Goal: Task Accomplishment & Management: Use online tool/utility

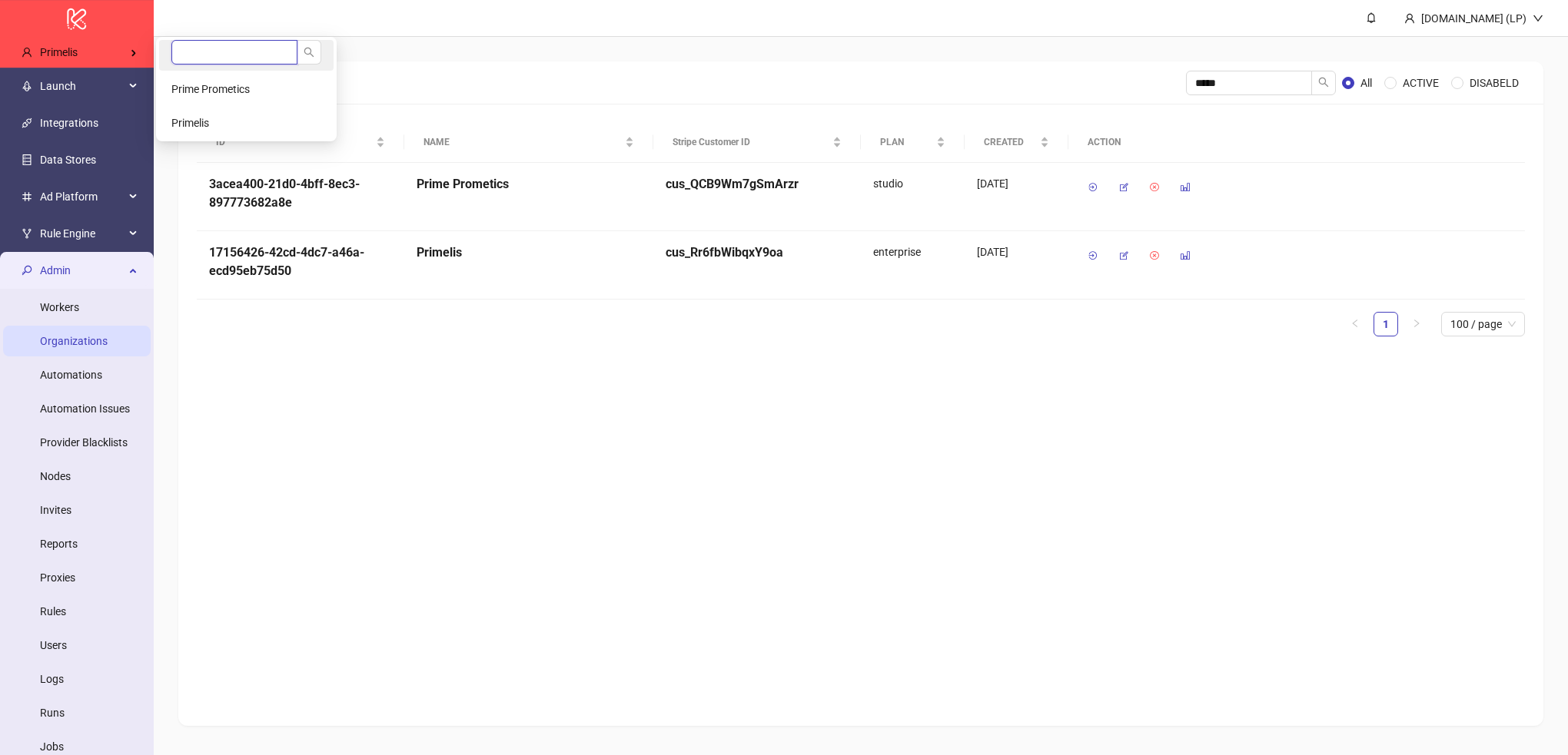
click at [273, 61] on input "search" at bounding box center [234, 52] width 126 height 24
type input "*****"
click at [259, 123] on span "Sohaib DummyEmail's Kitchn" at bounding box center [240, 123] width 138 height 13
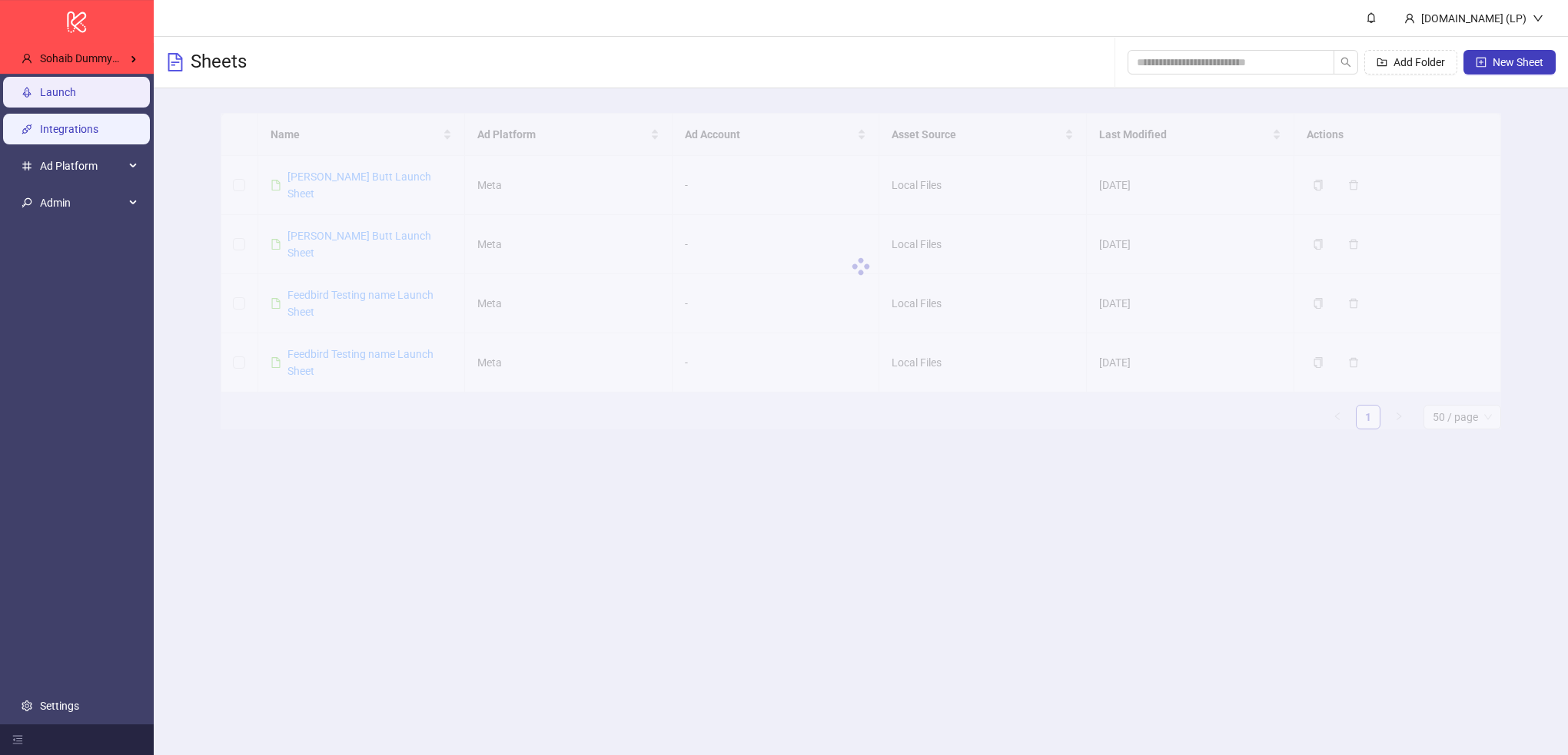
click at [92, 132] on link "Integrations" at bounding box center [69, 130] width 58 height 13
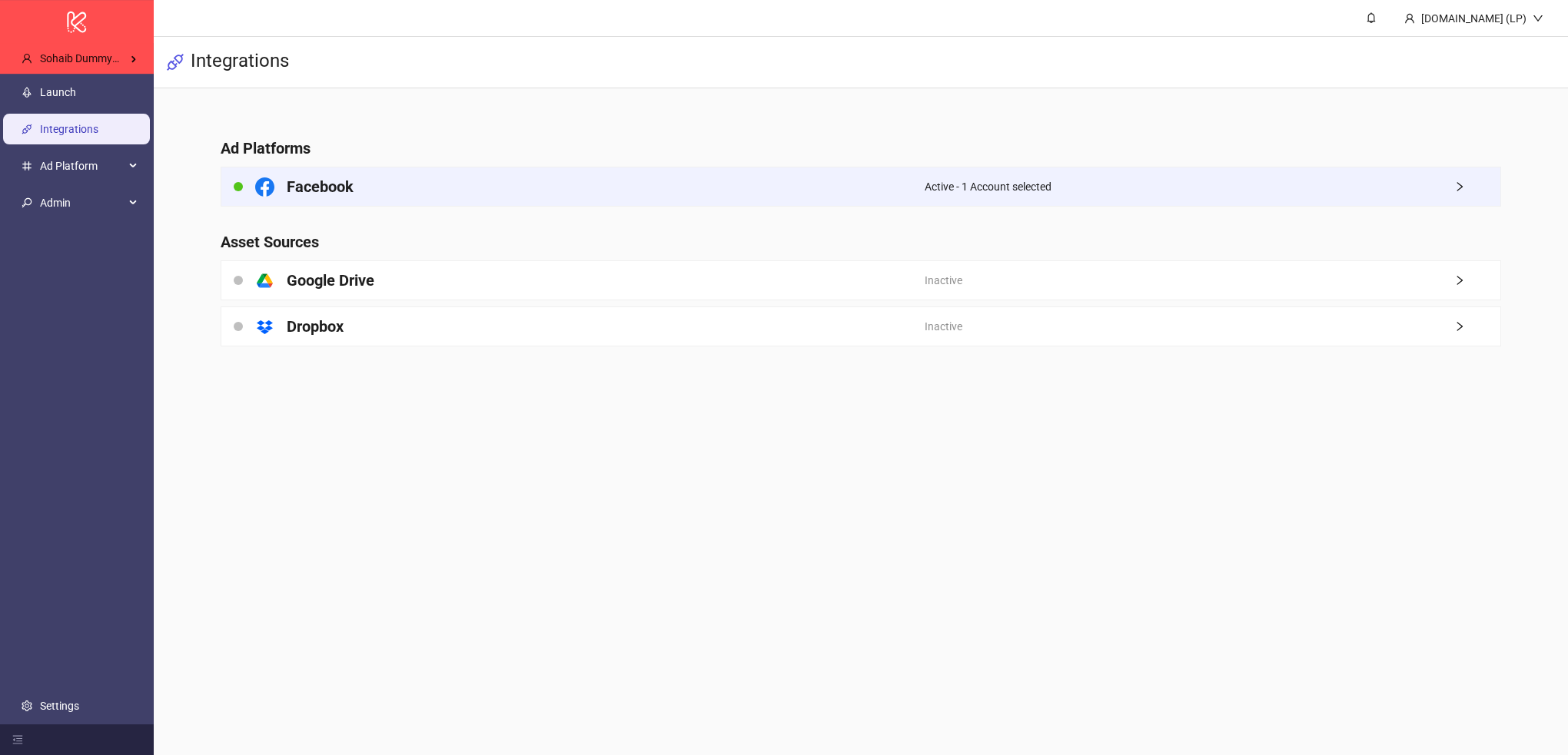
click at [396, 188] on div "Facebook" at bounding box center [573, 187] width 703 height 39
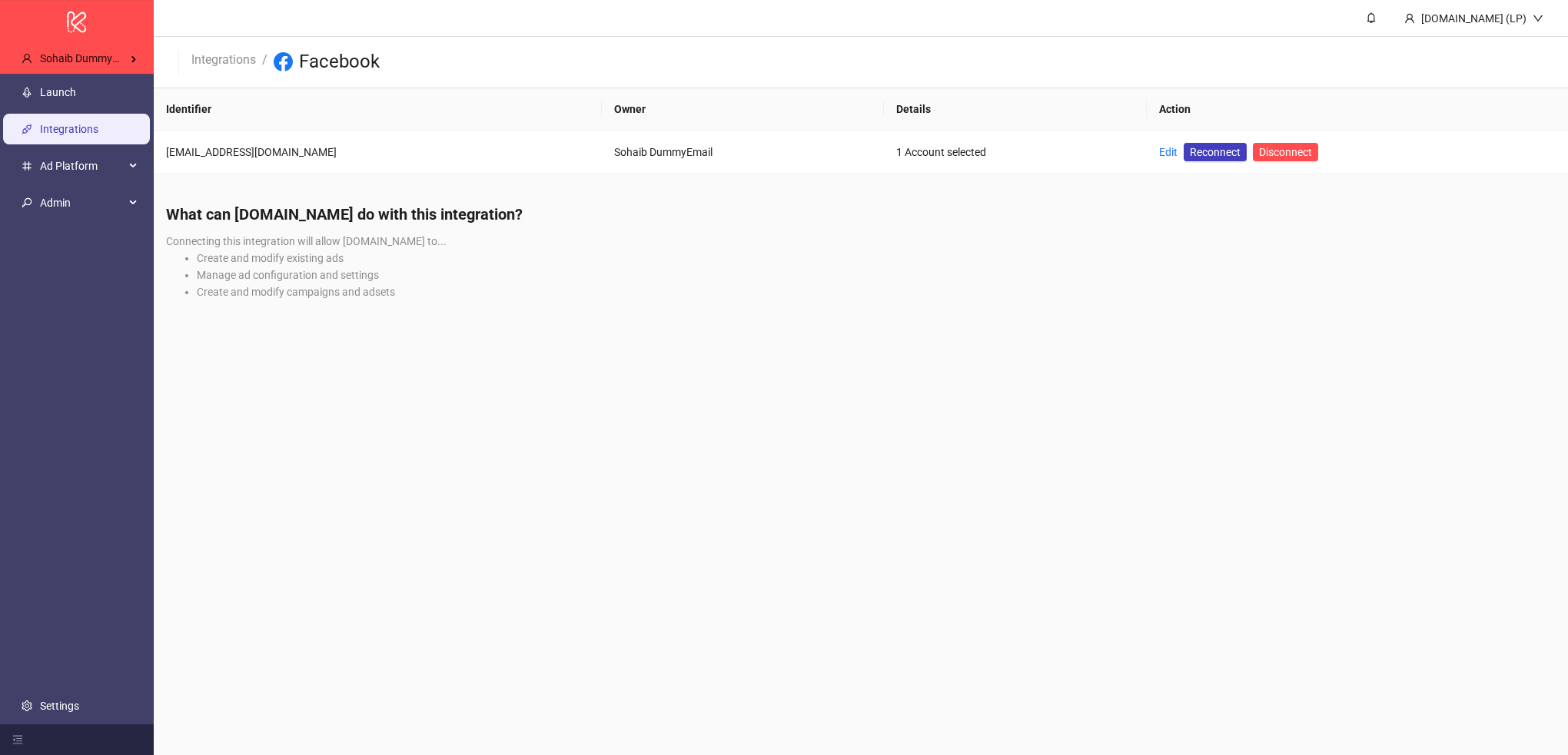
click at [99, 124] on link "Integrations" at bounding box center [69, 130] width 58 height 13
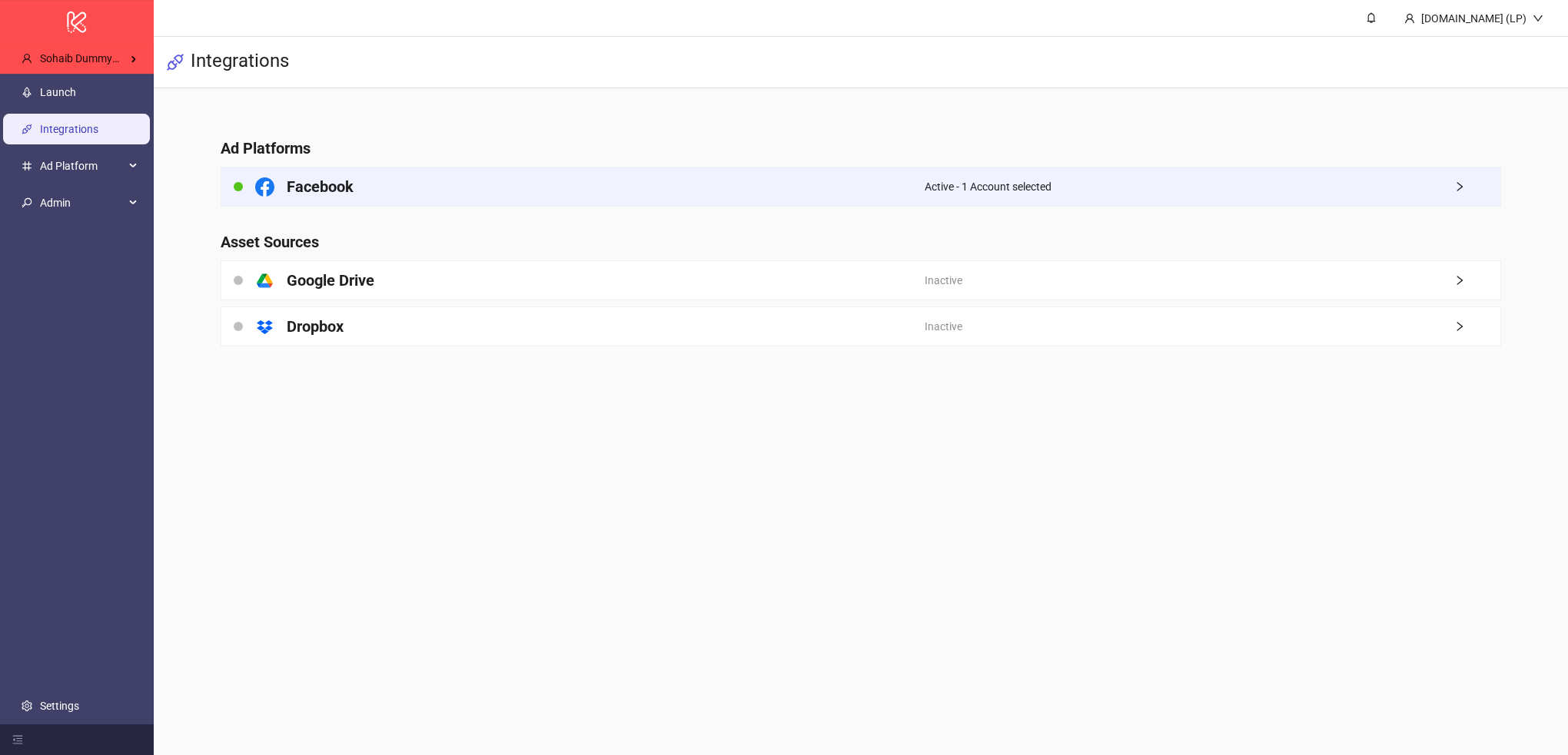
click at [851, 194] on div "Facebook" at bounding box center [573, 187] width 703 height 39
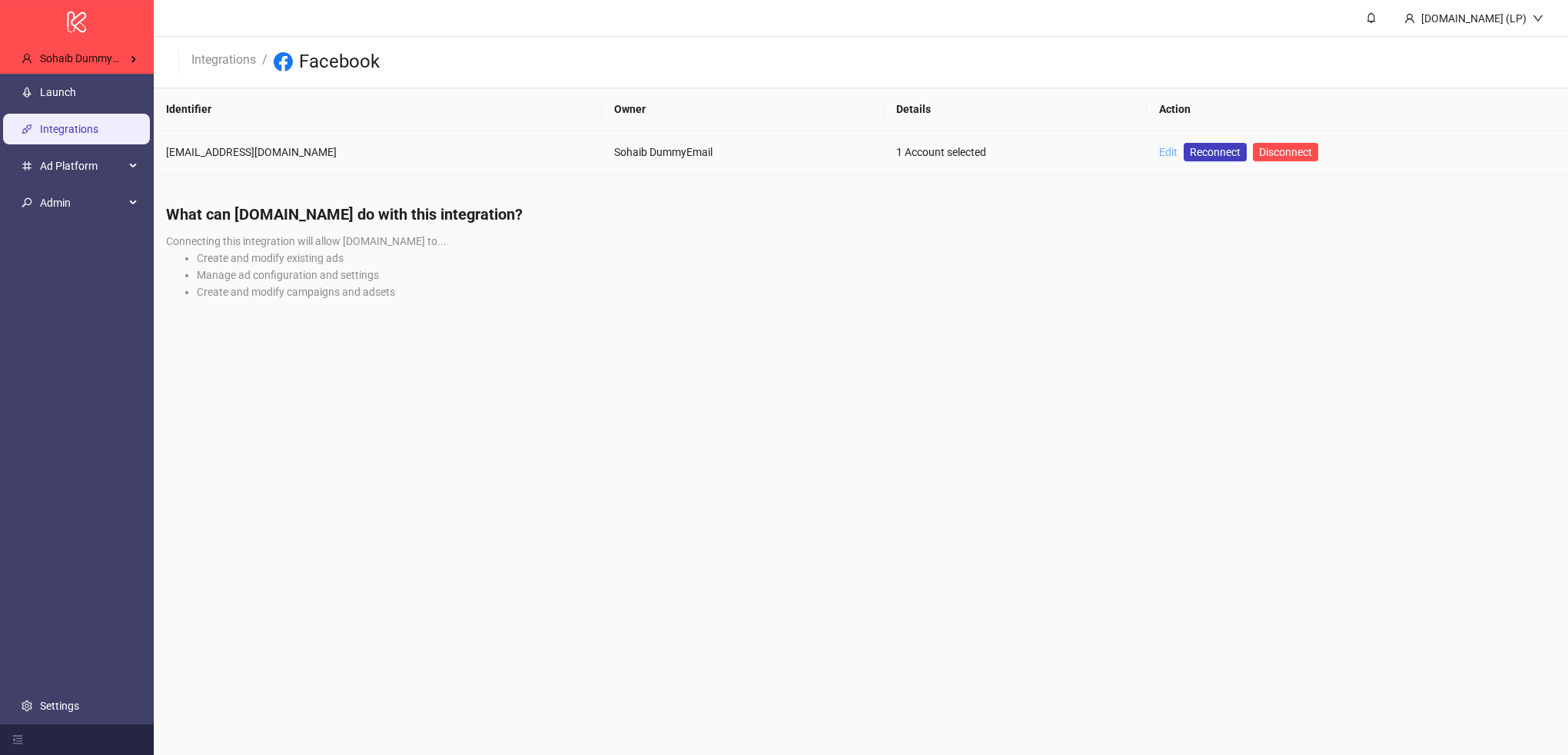
click at [1159, 153] on link "Edit" at bounding box center [1168, 152] width 18 height 13
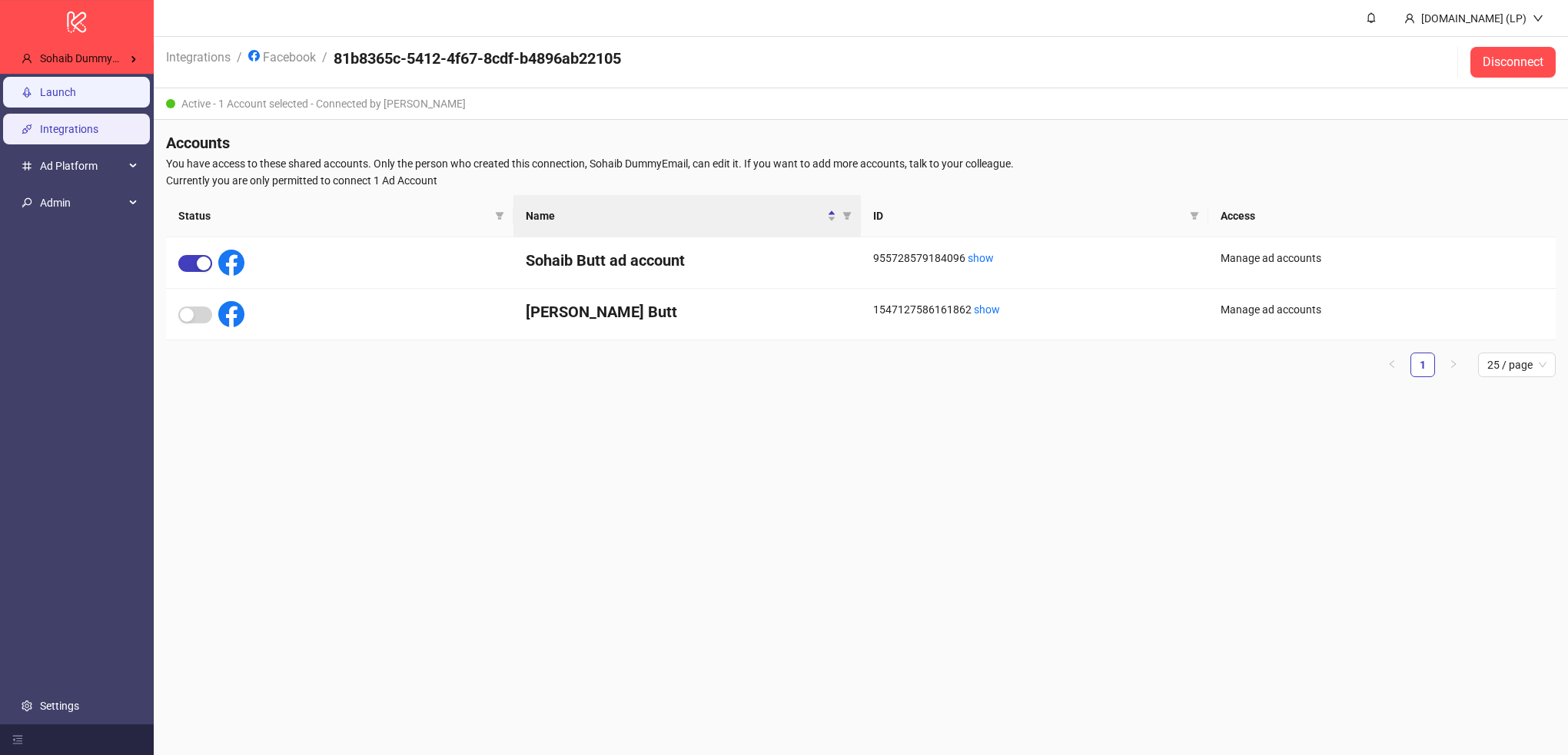
click at [76, 93] on link "Launch" at bounding box center [58, 93] width 36 height 13
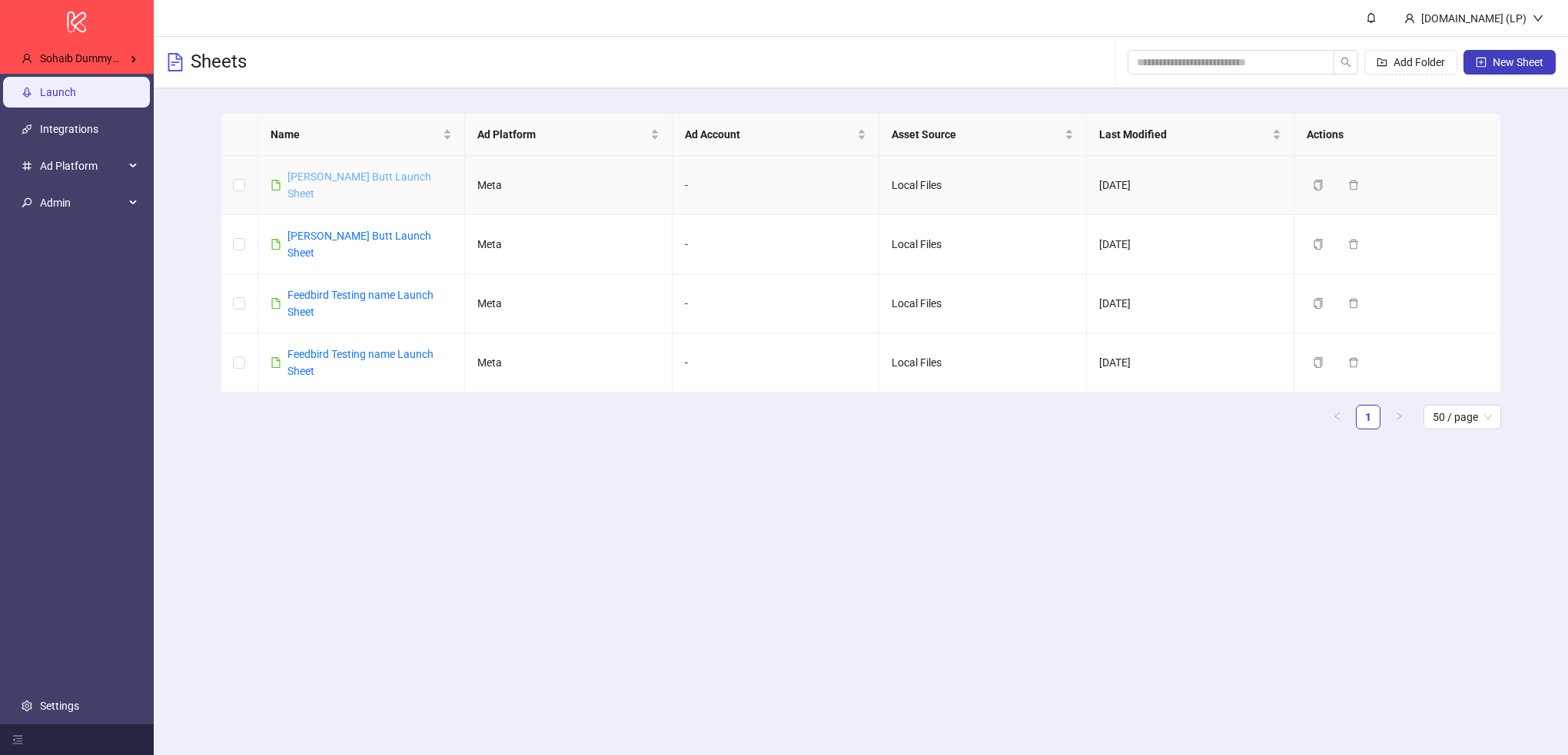
click at [323, 172] on link "[PERSON_NAME] Butt Launch Sheet" at bounding box center [359, 184] width 143 height 29
click at [99, 126] on link "Integrations" at bounding box center [69, 130] width 58 height 13
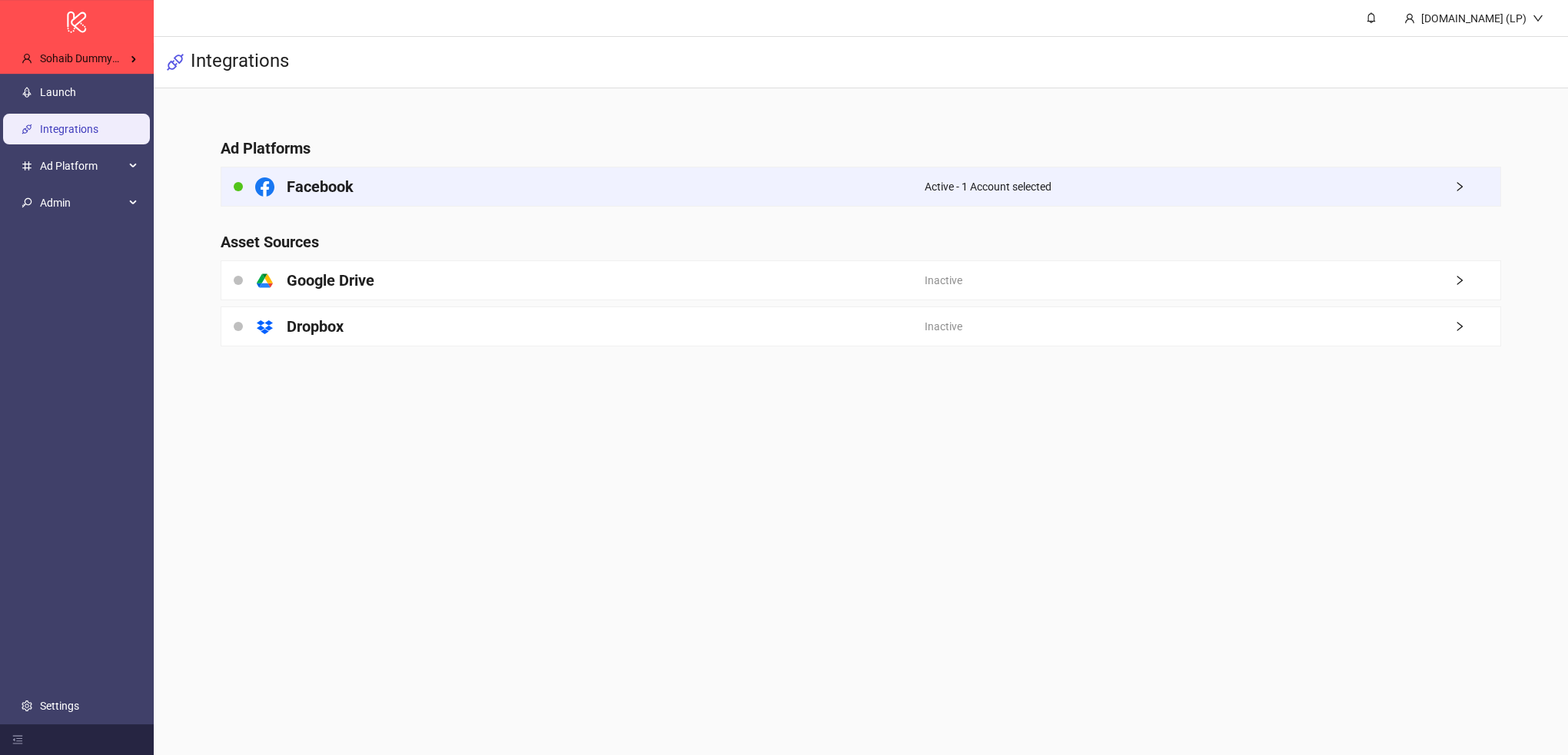
click at [593, 192] on div "Facebook" at bounding box center [573, 187] width 703 height 39
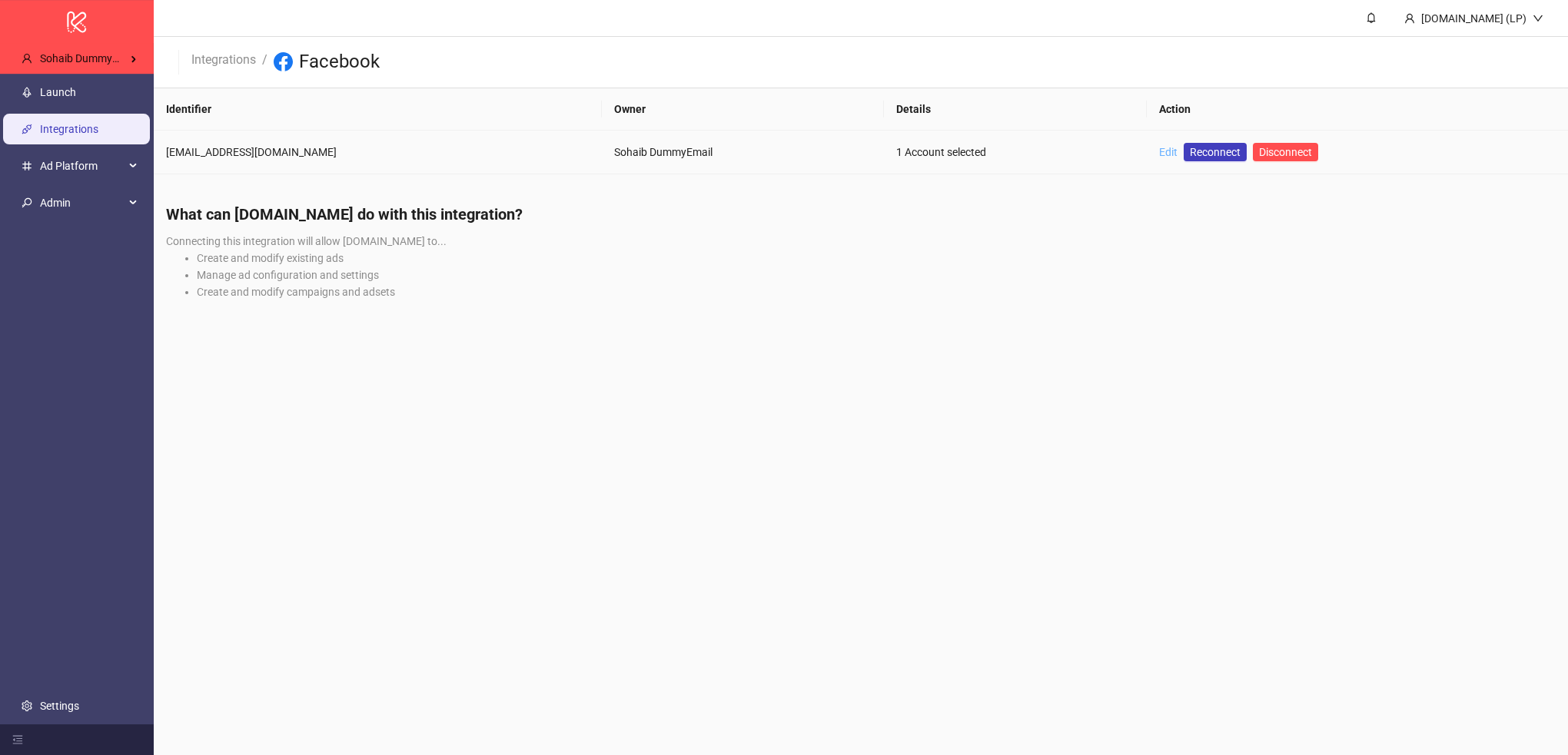
click at [1159, 157] on link "Edit" at bounding box center [1168, 152] width 18 height 13
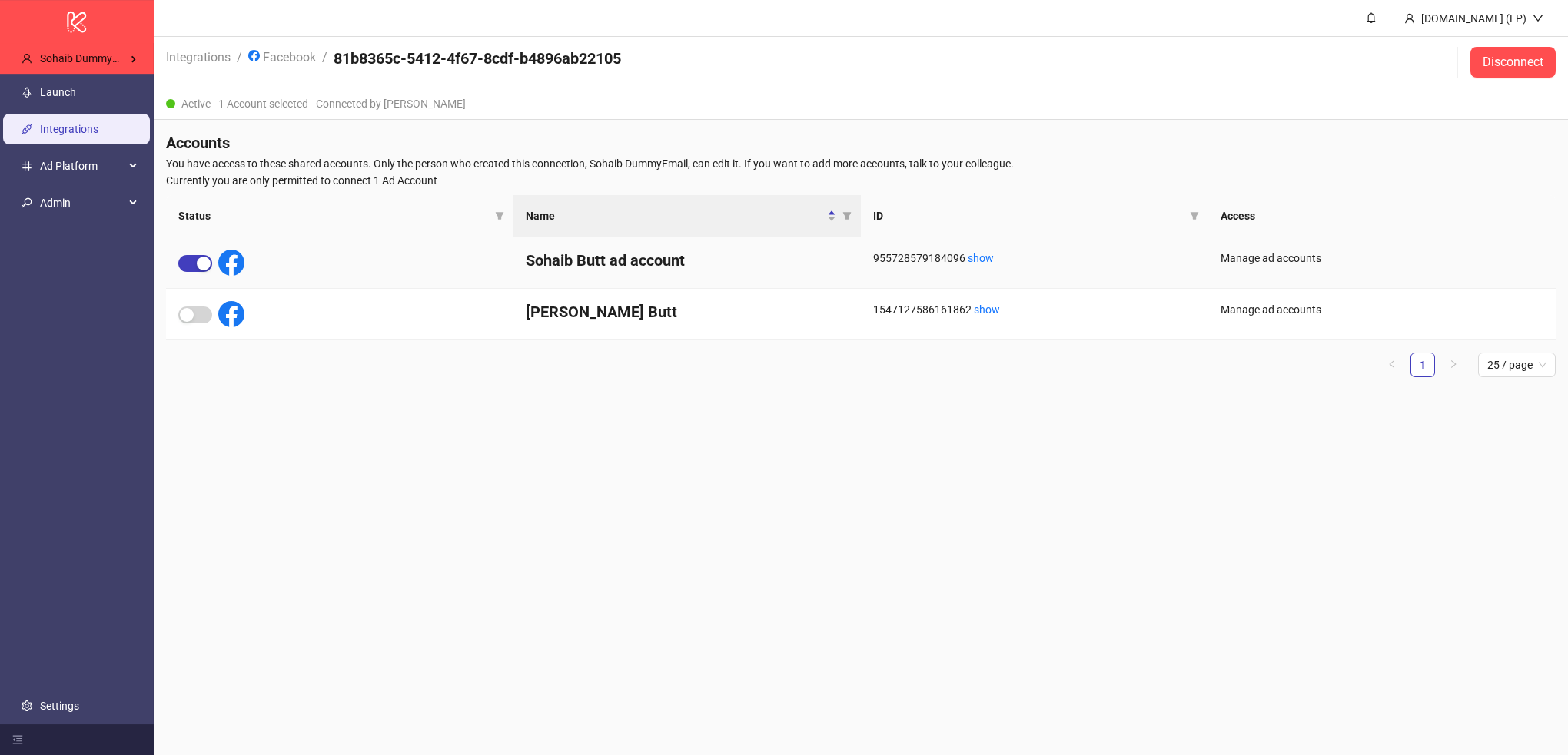
click at [904, 253] on div "955728579184096 show" at bounding box center [1035, 258] width 323 height 17
click at [899, 263] on div "955728579184096 show" at bounding box center [1035, 258] width 323 height 17
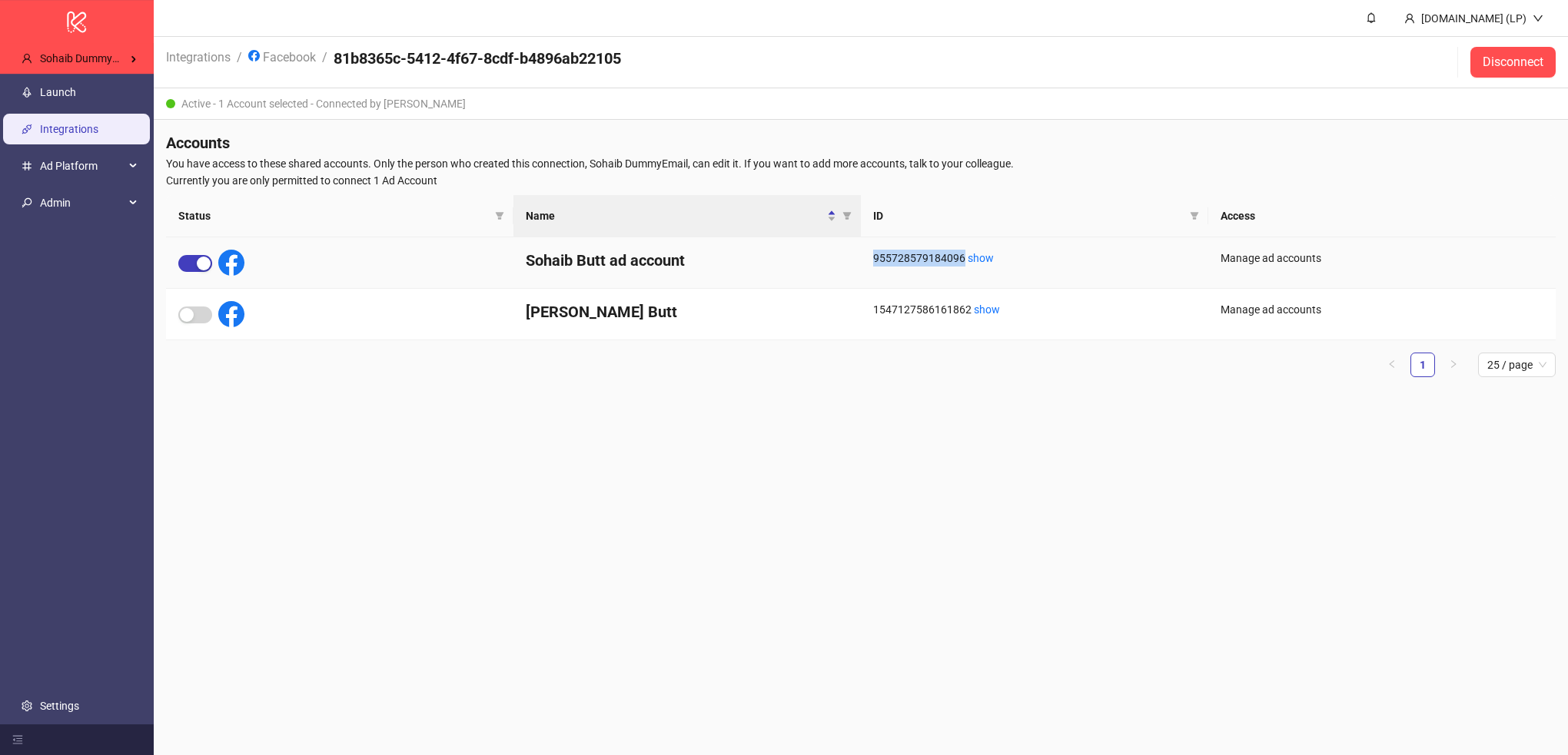
click at [899, 263] on div "955728579184096 show" at bounding box center [1035, 258] width 323 height 17
drag, startPoint x: 522, startPoint y: 255, endPoint x: 963, endPoint y: 259, distance: 441.0
click at [963, 259] on div "Sohaib Butt ad account 955728579184096 show Manage ad accounts" at bounding box center [861, 262] width 1390 height 51
copy div "Sohaib Butt ad account 955728579184096"
